Goal: Task Accomplishment & Management: Use online tool/utility

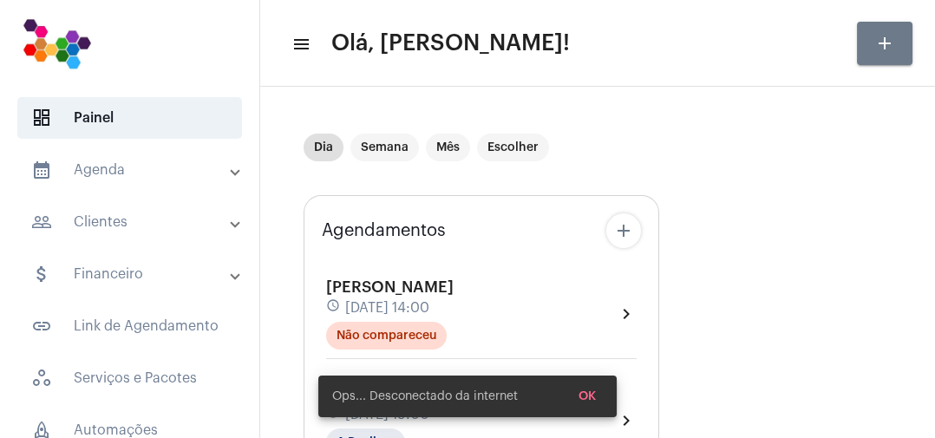
scroll to position [182, 0]
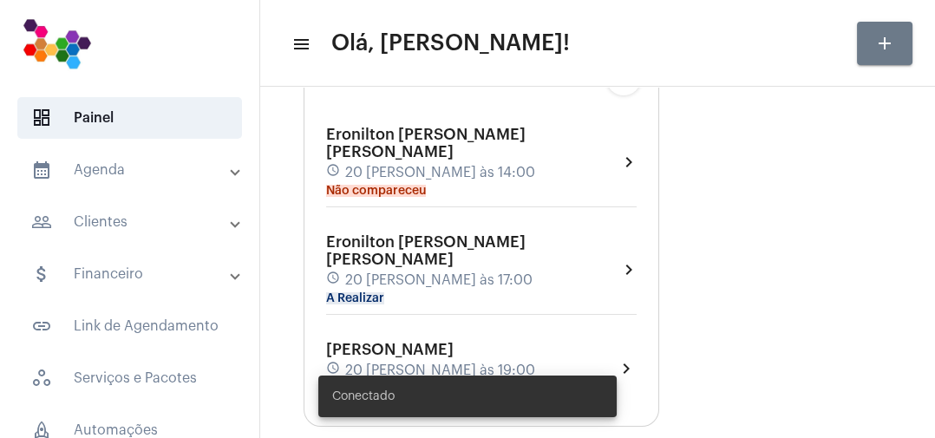
type input "[URL][DOMAIN_NAME]"
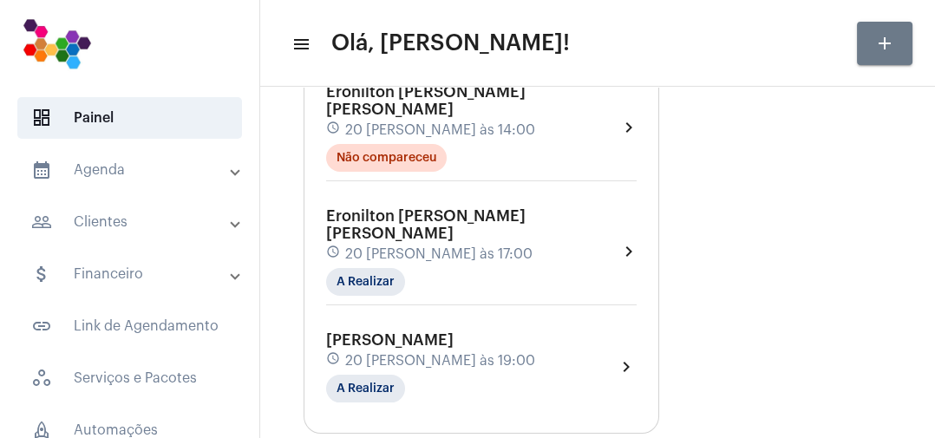
scroll to position [194, 0]
click at [564, 253] on div "Eronilton Soares Dantas schedule 20 de agosto às 17:00 A Realizar chevron_right" at bounding box center [481, 252] width 311 height 88
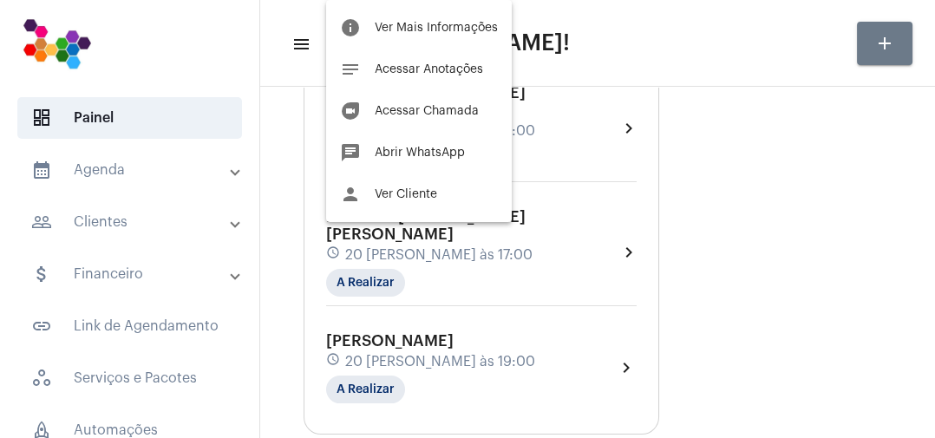
click at [432, 200] on span "Ver Cliente" at bounding box center [406, 194] width 62 height 12
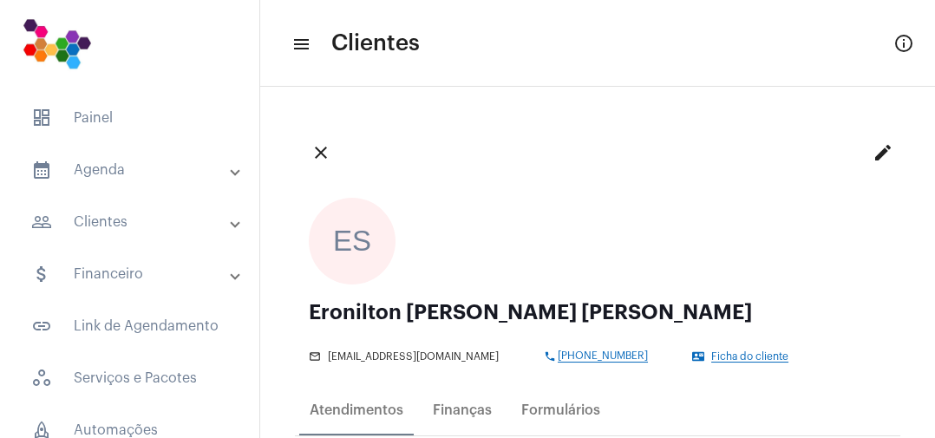
click at [876, 159] on mat-icon "edit" at bounding box center [883, 152] width 21 height 21
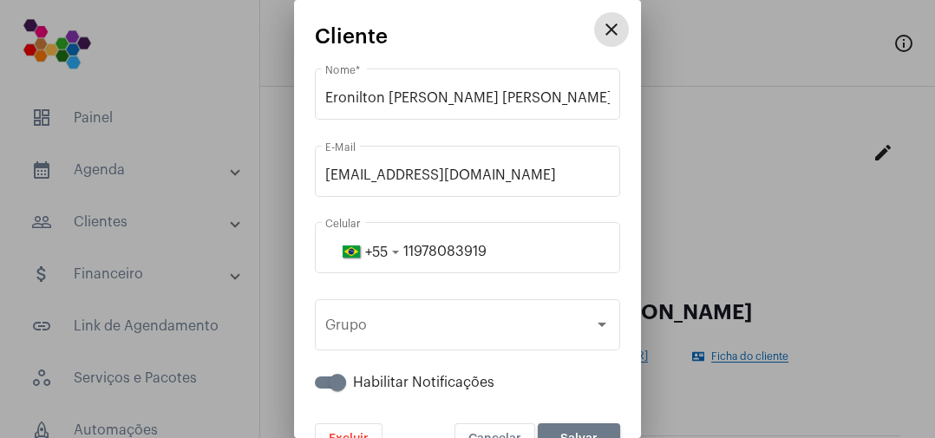
scroll to position [39, 0]
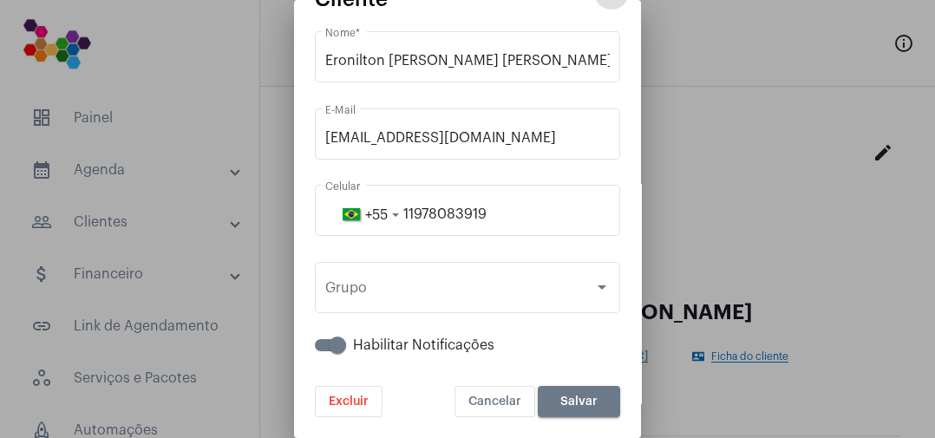
click at [361, 405] on span "Excluir" at bounding box center [349, 402] width 40 height 12
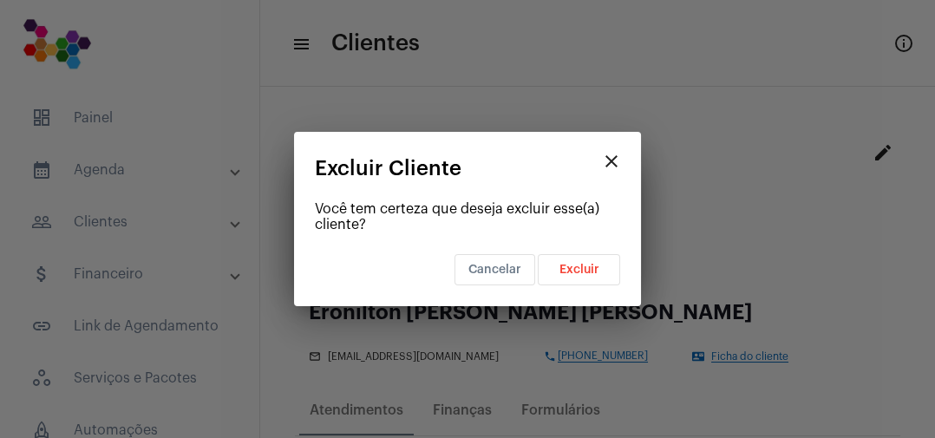
scroll to position [0, 0]
click at [588, 275] on span "Excluir" at bounding box center [580, 270] width 40 height 12
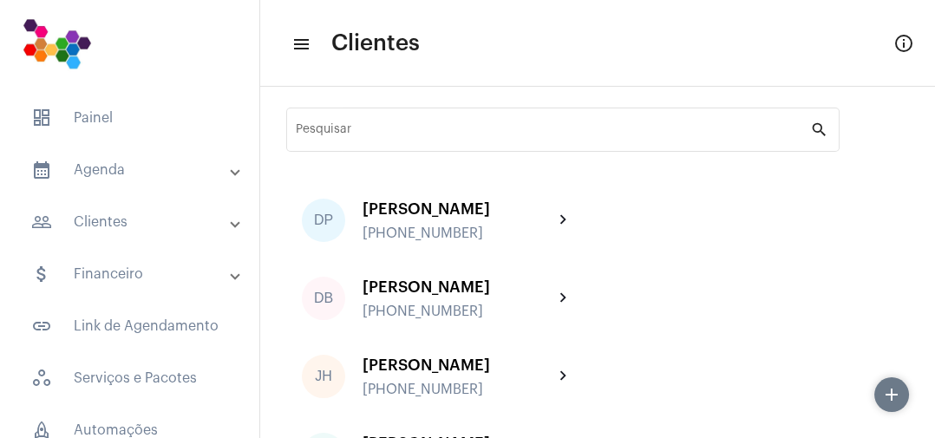
click at [98, 113] on span "dashboard Painel" at bounding box center [129, 118] width 225 height 42
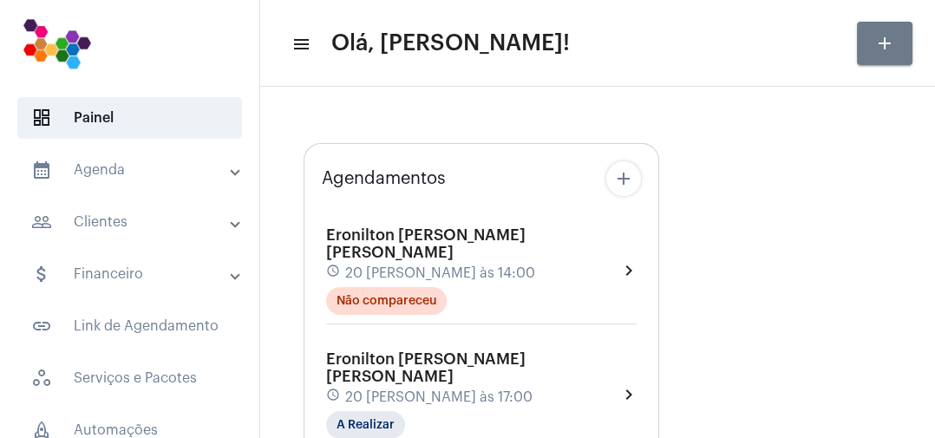
type input "[URL][DOMAIN_NAME]"
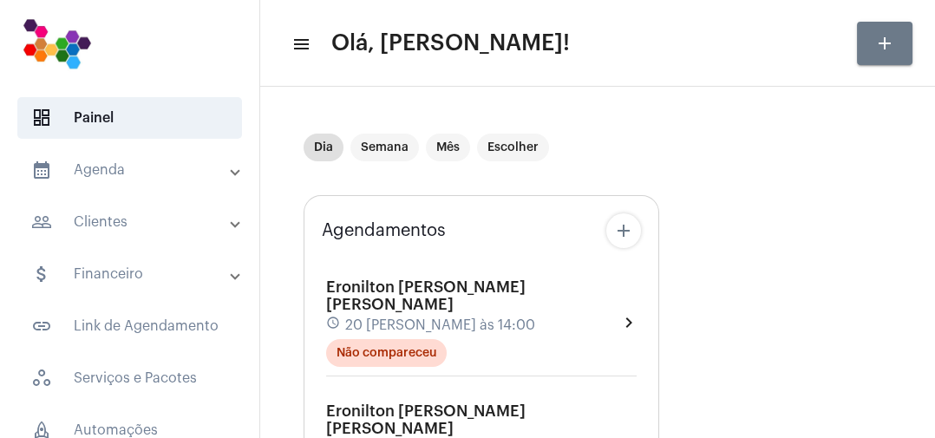
click at [627, 157] on div "Dia Semana Mês Escolher" at bounding box center [598, 147] width 588 height 87
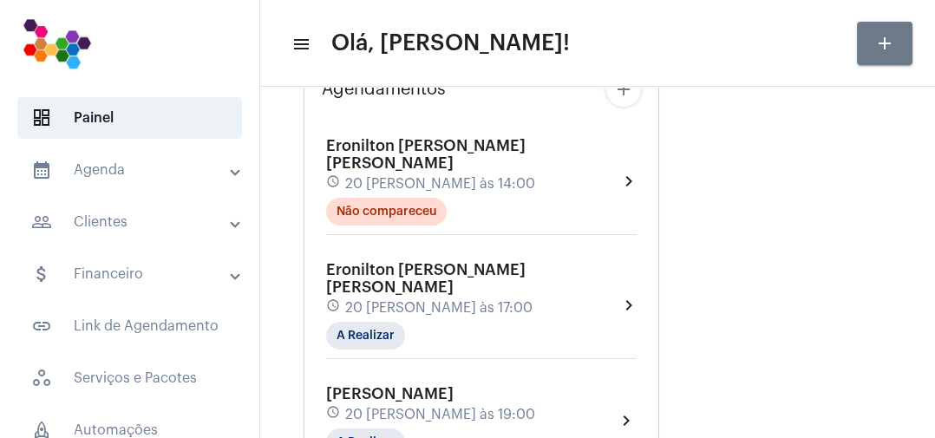
scroll to position [153, 0]
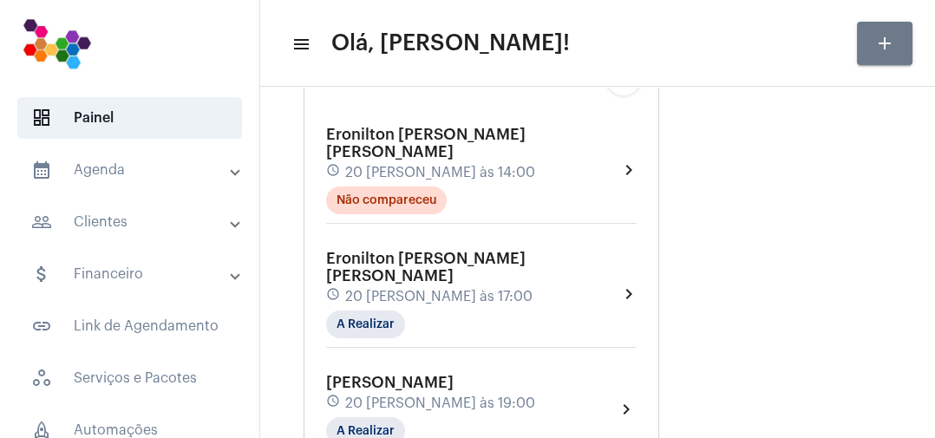
click at [495, 286] on div "Eronilton Soares Dantas schedule 20 de agosto às 17:00 A Realizar" at bounding box center [472, 294] width 292 height 88
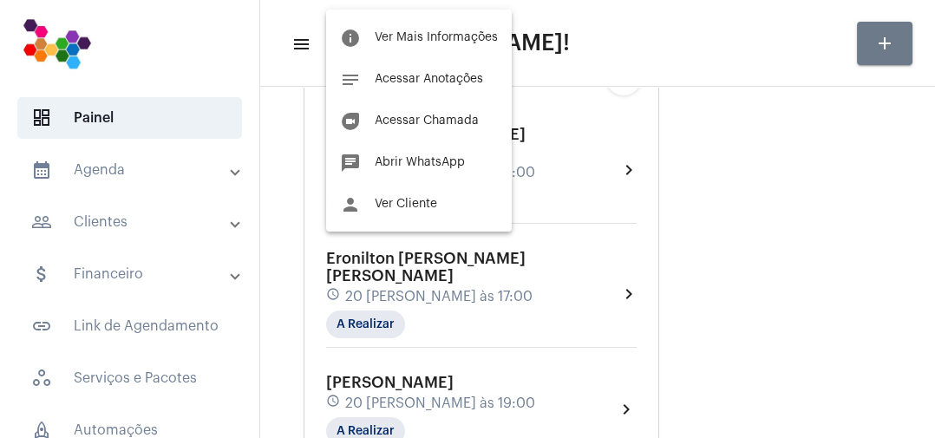
click at [423, 205] on span "Ver Cliente" at bounding box center [406, 204] width 62 height 12
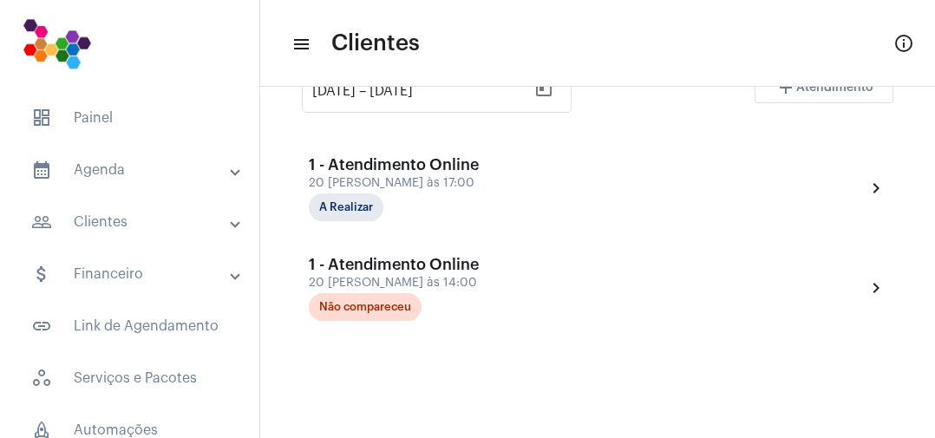
scroll to position [398, 0]
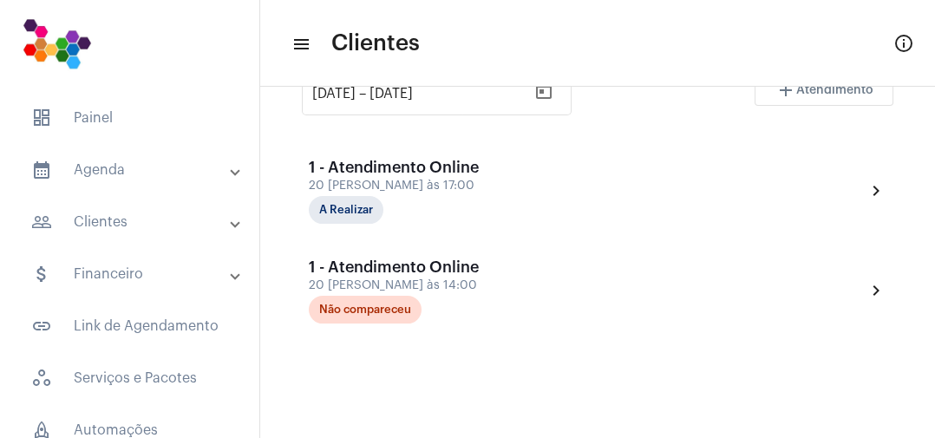
click at [493, 187] on div "1 - Atendimento Online 20 de agosto às 17:00 A Realizar chevron_right" at bounding box center [598, 191] width 578 height 65
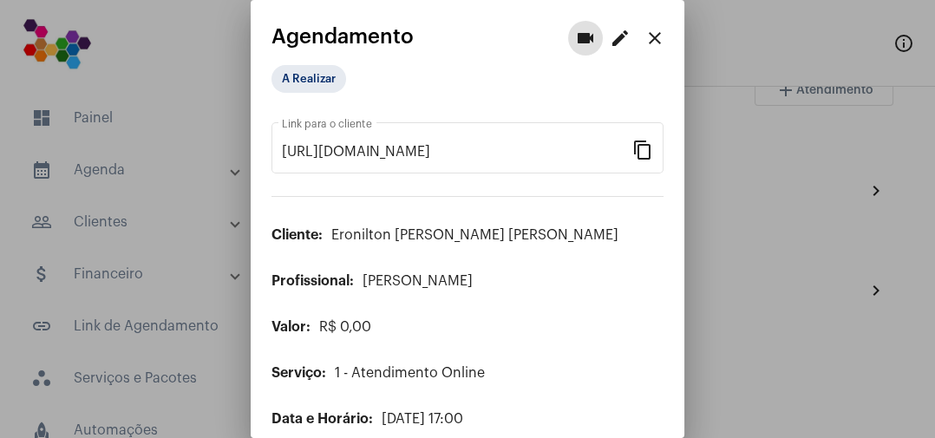
click at [615, 43] on mat-icon "edit" at bounding box center [620, 38] width 21 height 21
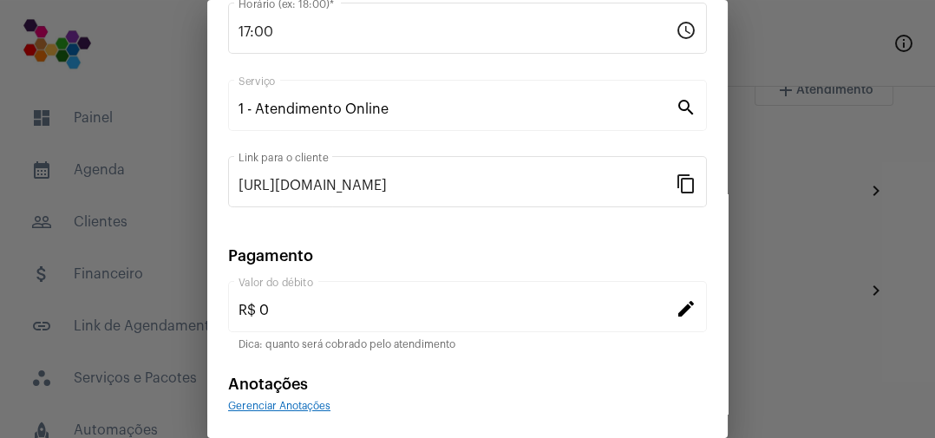
scroll to position [310, 0]
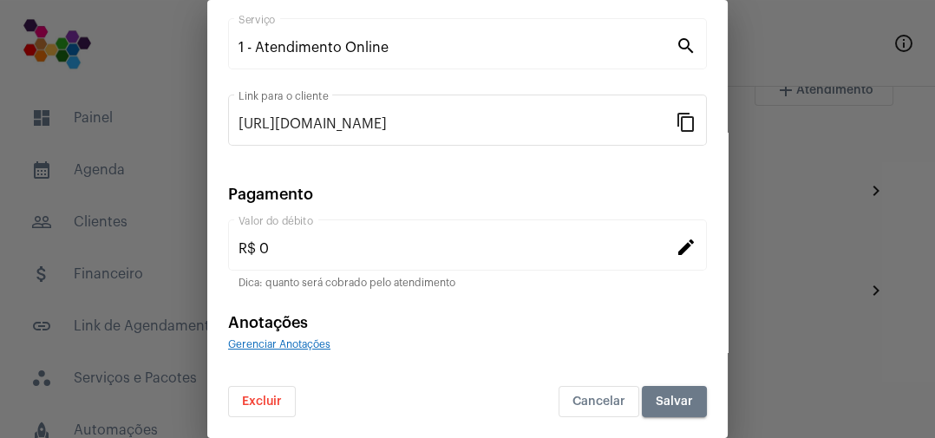
click at [511, 297] on form "Eronilton Soares Dantas Cliente 20/08/2025 Data do Atendimento * 17:00 Horário …" at bounding box center [467, 105] width 479 height 625
click at [282, 408] on button "Excluir" at bounding box center [262, 401] width 68 height 31
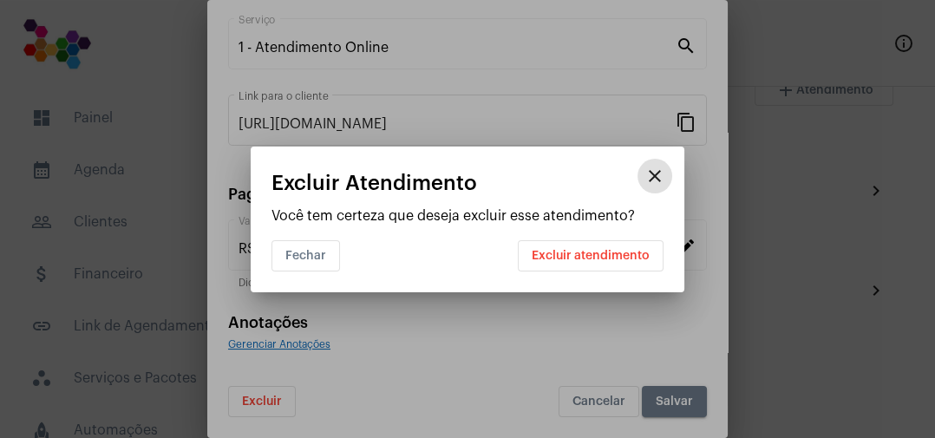
click at [617, 254] on span "Excluir atendimento" at bounding box center [591, 256] width 118 height 12
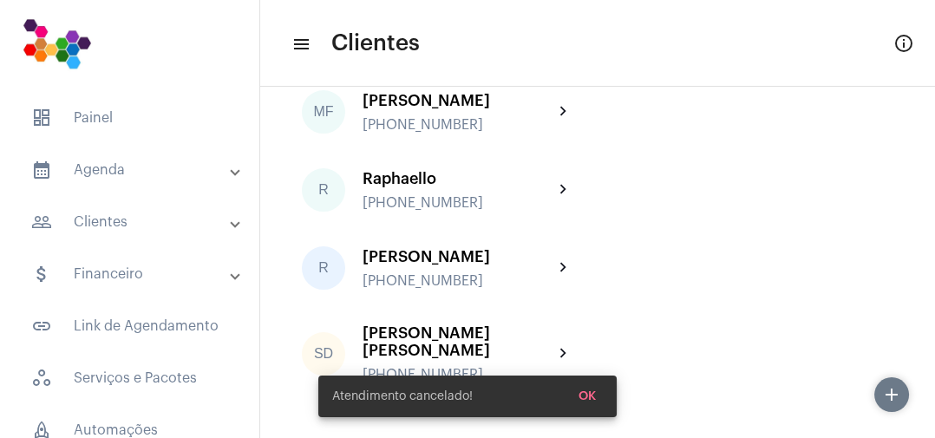
scroll to position [327, 0]
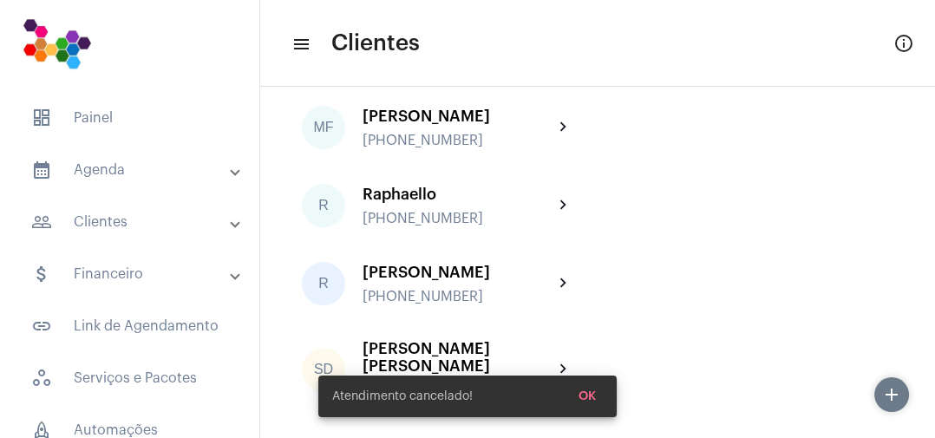
click at [108, 128] on span "dashboard Painel" at bounding box center [129, 118] width 225 height 42
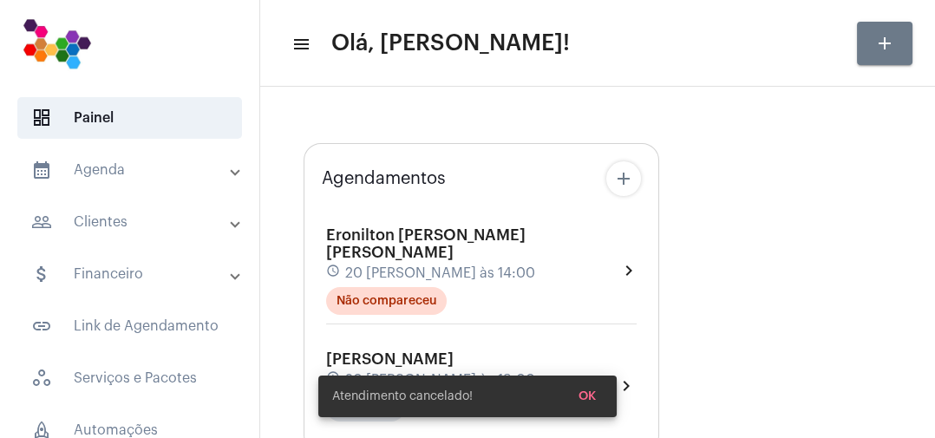
type input "[URL][DOMAIN_NAME]"
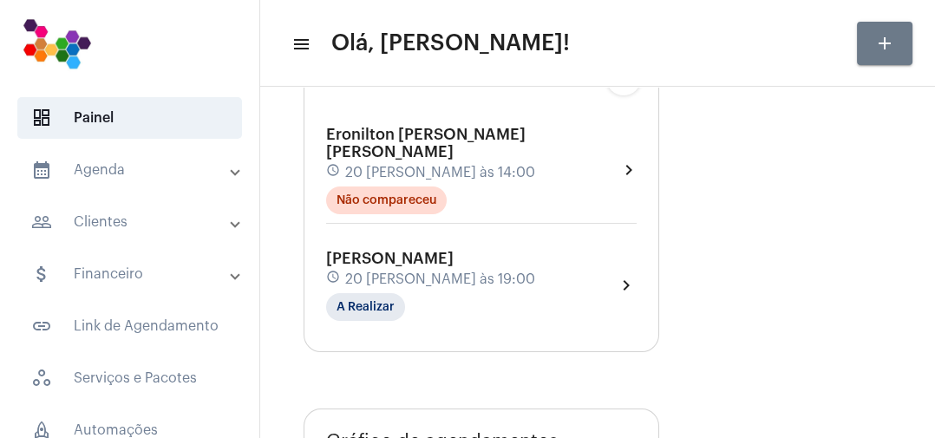
scroll to position [153, 0]
click at [120, 169] on mat-panel-title "calendar_month_outlined Agenda" at bounding box center [131, 170] width 200 height 21
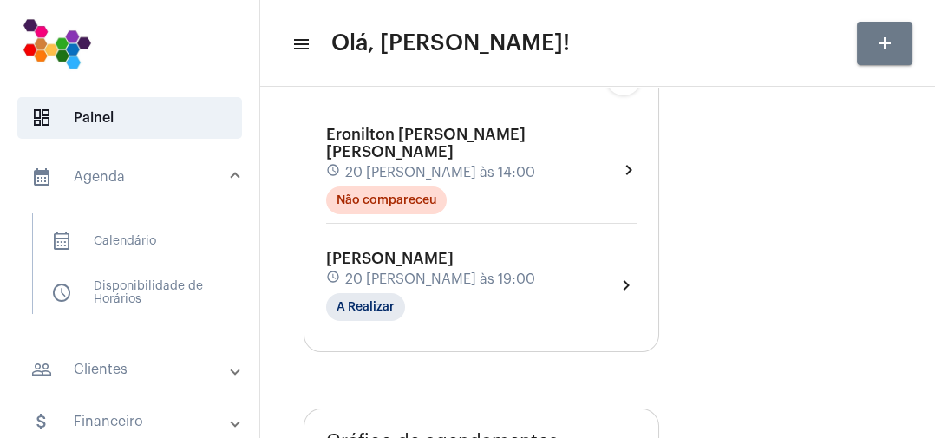
click at [147, 246] on span "calendar_month_outlined Calendário" at bounding box center [128, 241] width 183 height 42
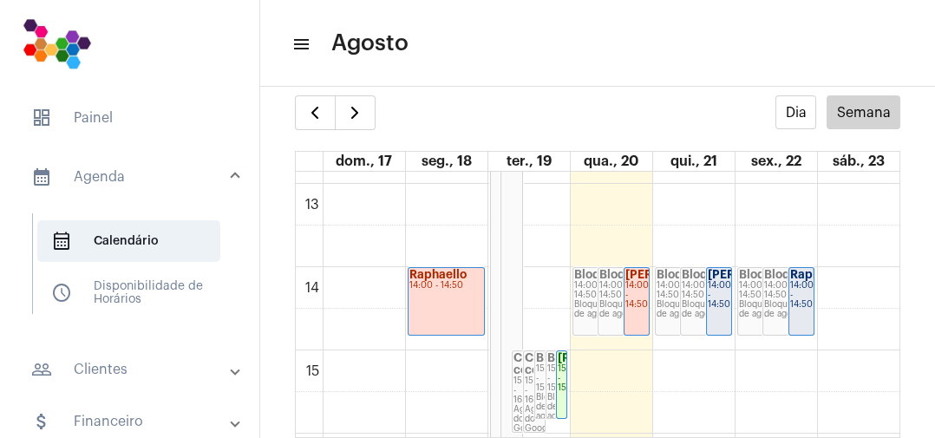
scroll to position [1074, 0]
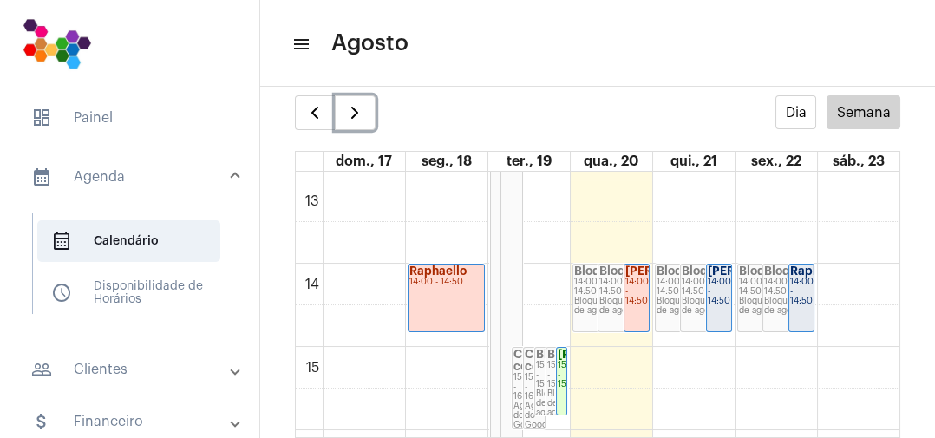
click at [370, 116] on button "button" at bounding box center [355, 112] width 41 height 35
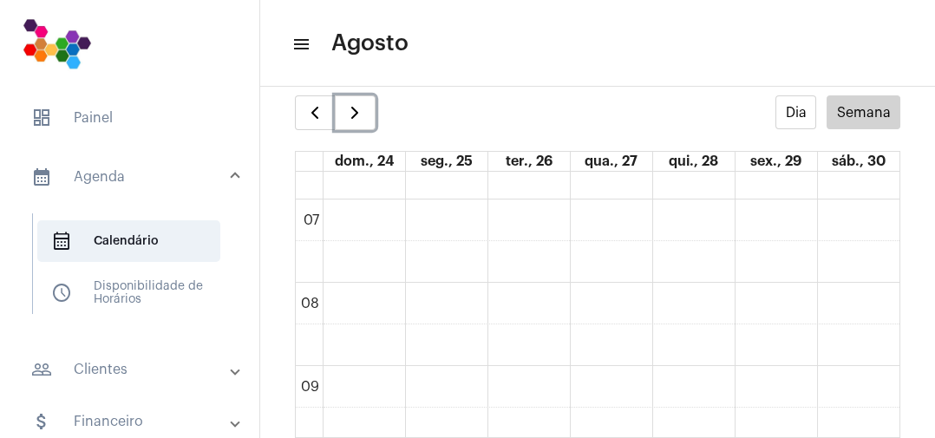
scroll to position [562, 0]
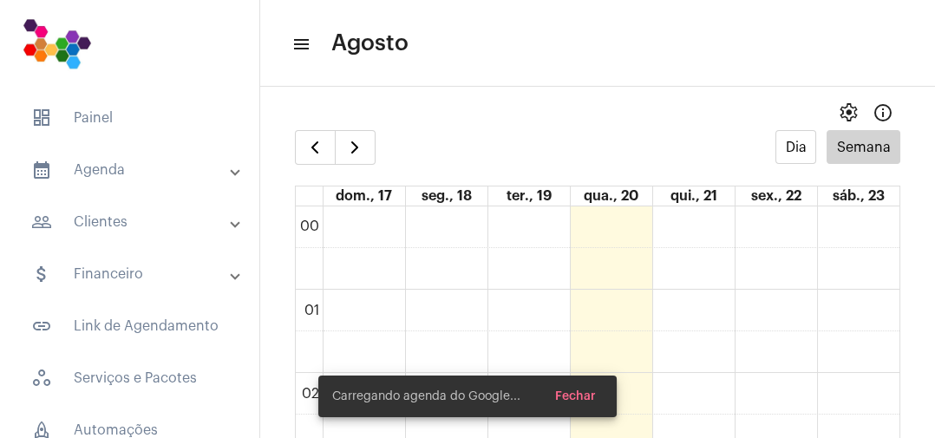
scroll to position [500, 0]
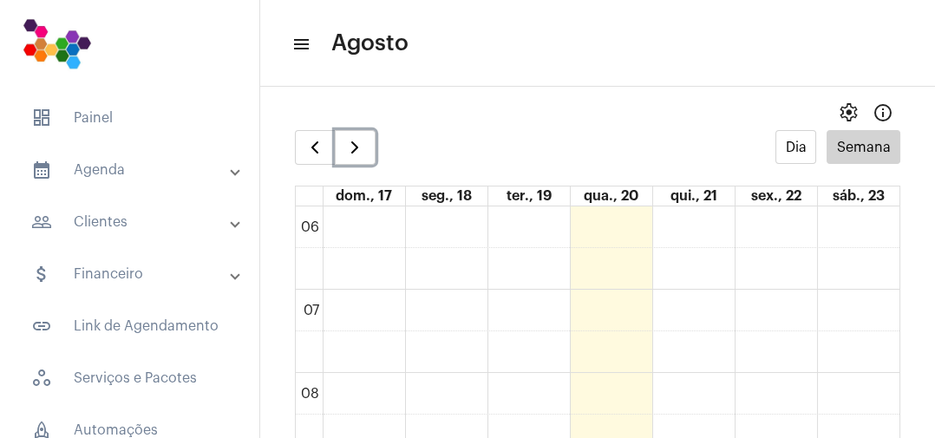
click at [363, 153] on span "button" at bounding box center [354, 147] width 21 height 21
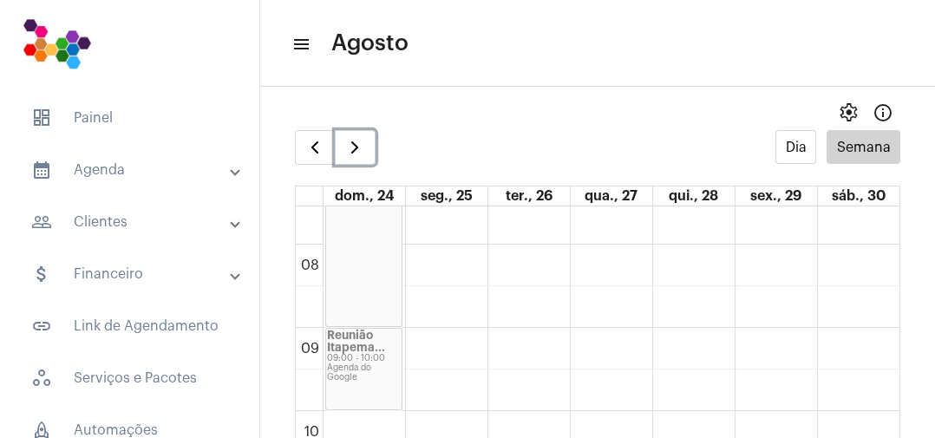
scroll to position [628, 0]
click at [323, 162] on button "button" at bounding box center [315, 147] width 41 height 35
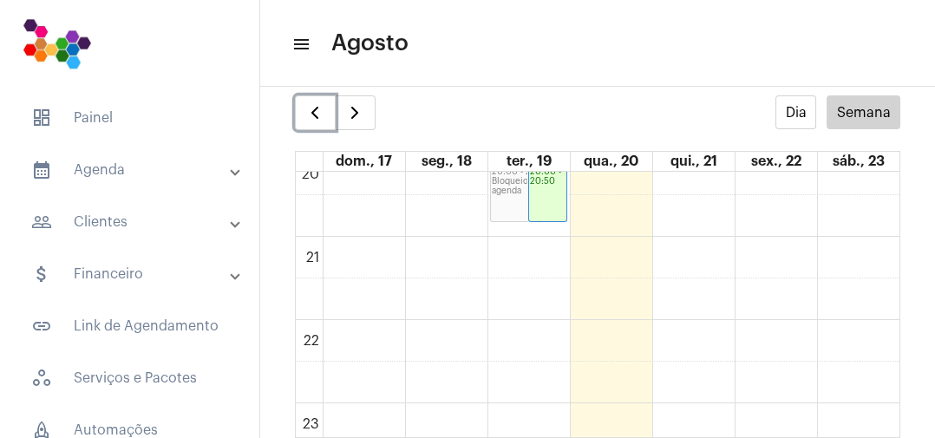
scroll to position [1731, 0]
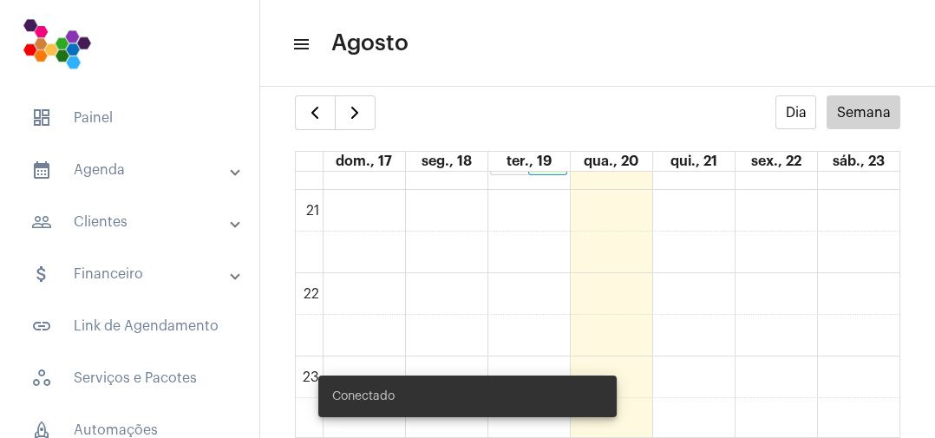
click at [95, 123] on span "dashboard Painel" at bounding box center [129, 118] width 225 height 42
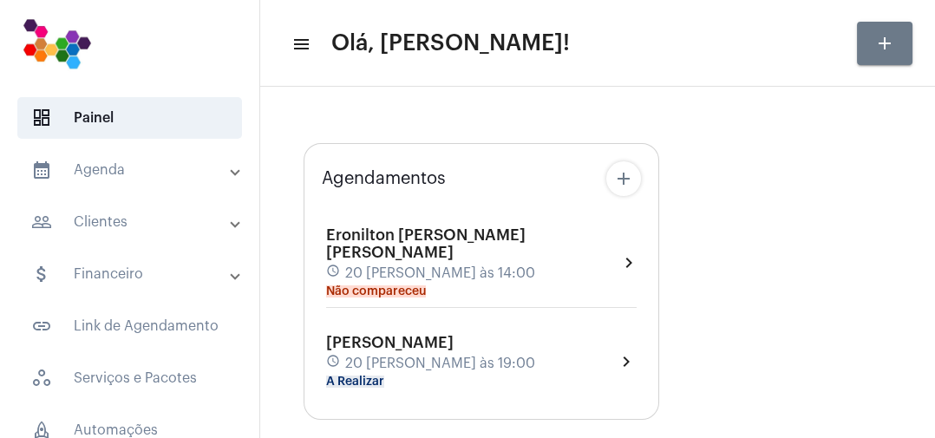
type input "[URL][DOMAIN_NAME]"
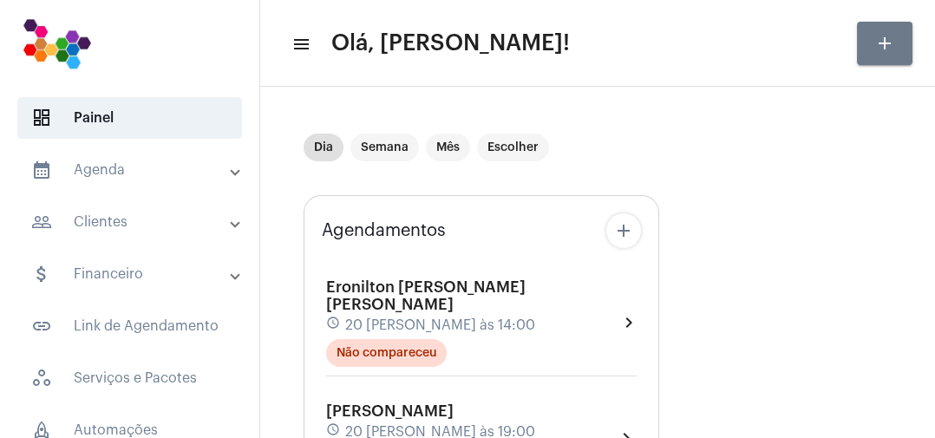
click at [122, 173] on mat-panel-title "calendar_month_outlined Agenda" at bounding box center [131, 170] width 200 height 21
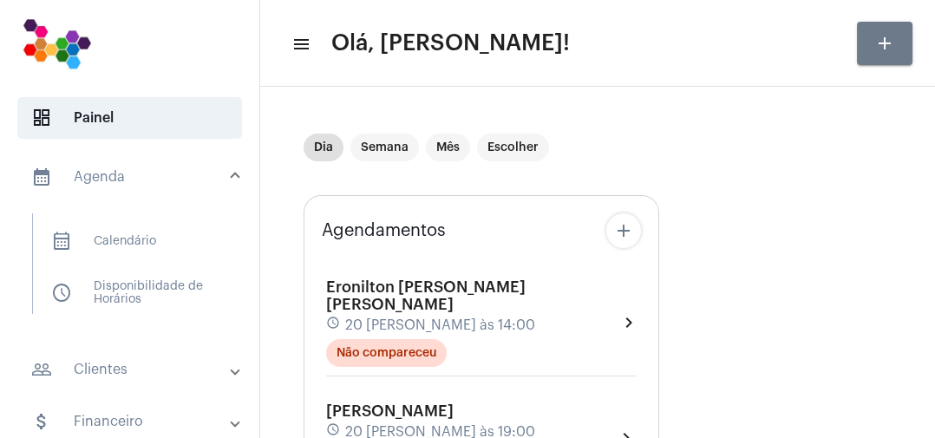
click at [143, 246] on span "calendar_month_outlined Calendário" at bounding box center [128, 241] width 183 height 42
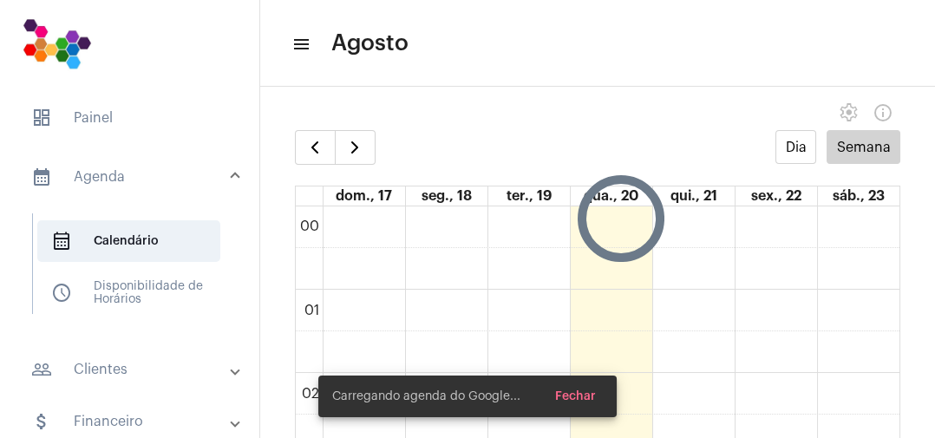
scroll to position [501, 0]
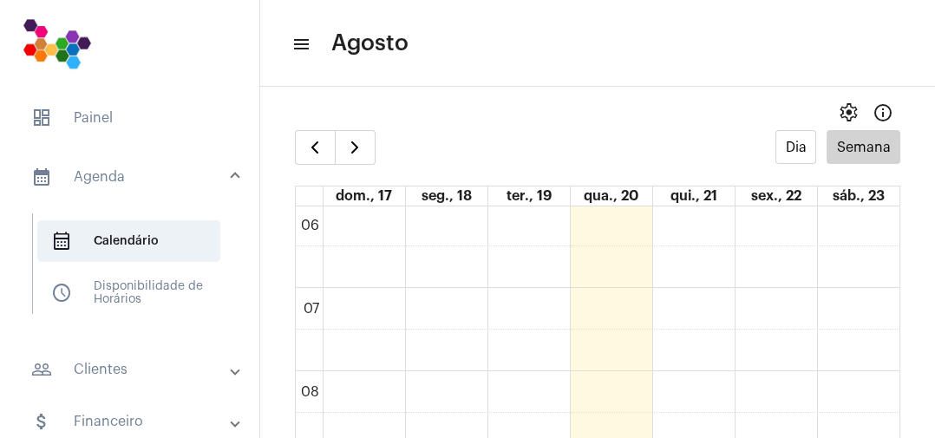
click at [91, 192] on mat-expansion-panel-header "calendar_month_outlined Agenda" at bounding box center [134, 177] width 249 height 56
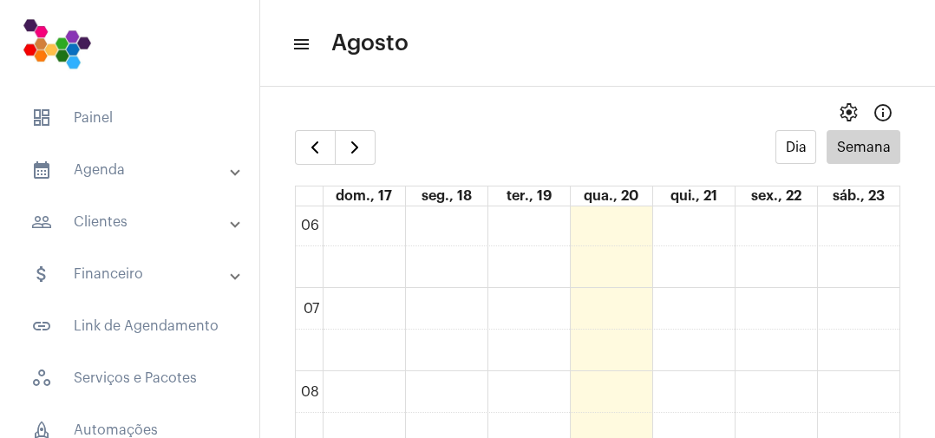
click at [93, 122] on span "dashboard Painel" at bounding box center [129, 118] width 225 height 42
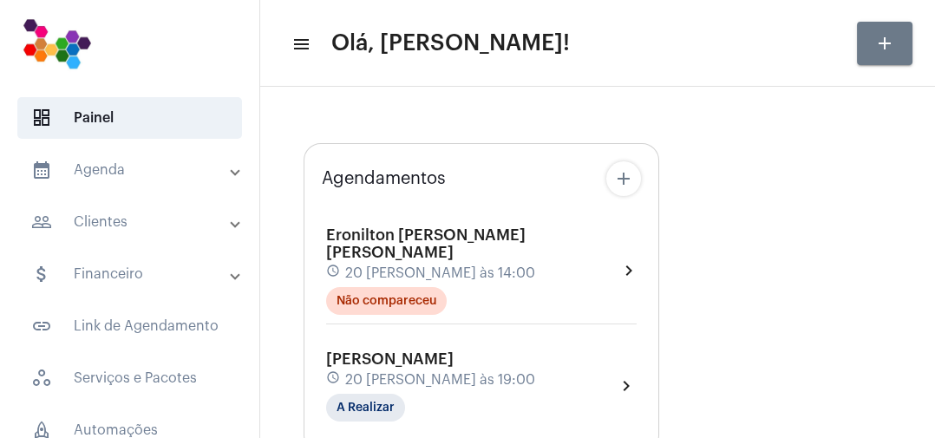
type input "[URL][DOMAIN_NAME]"
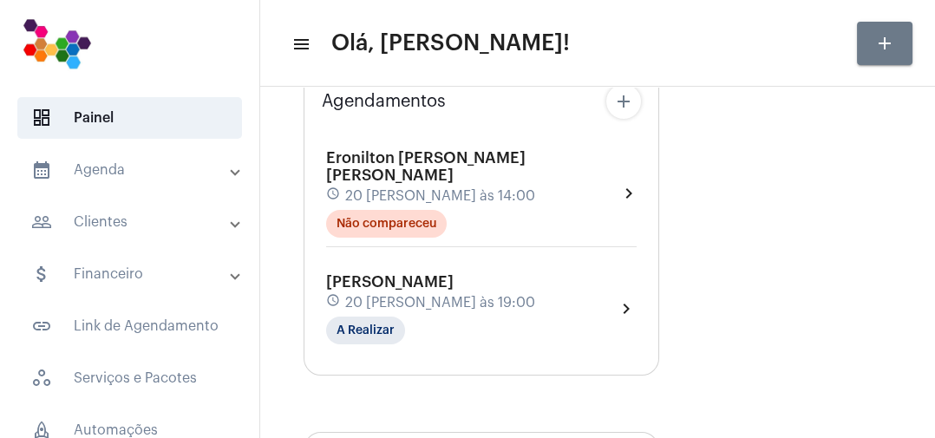
scroll to position [143, 0]
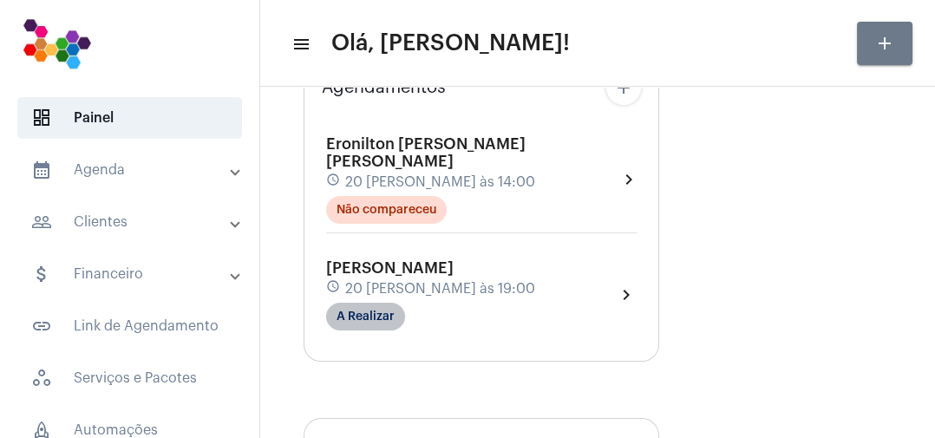
click at [381, 303] on mat-chip "A Realizar" at bounding box center [365, 317] width 79 height 28
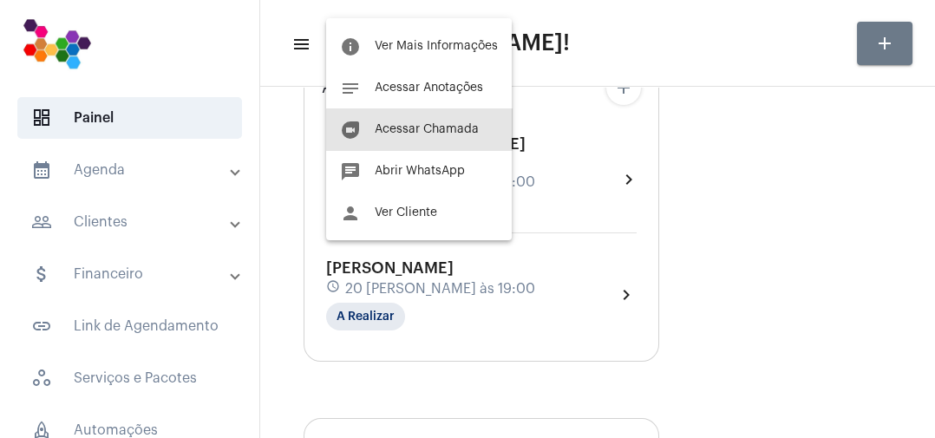
click at [445, 133] on span "Acessar Chamada" at bounding box center [427, 129] width 104 height 12
